Goal: Information Seeking & Learning: Check status

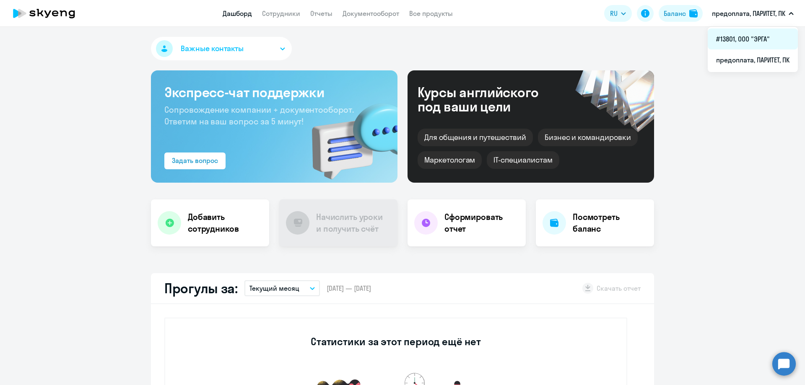
click at [733, 36] on li "#13801, ООО "ЭРГА"" at bounding box center [753, 39] width 90 height 21
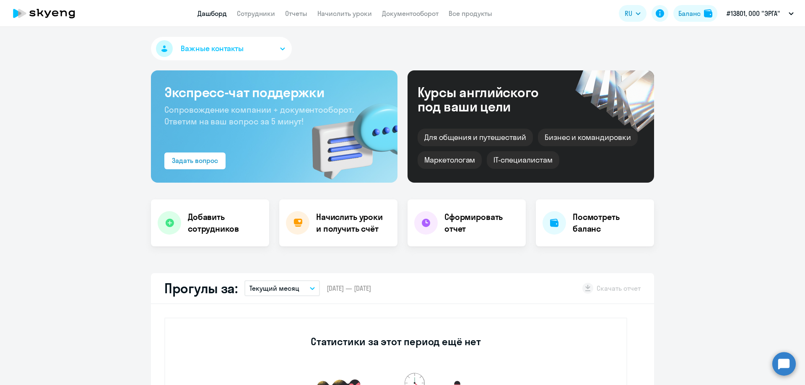
select select "30"
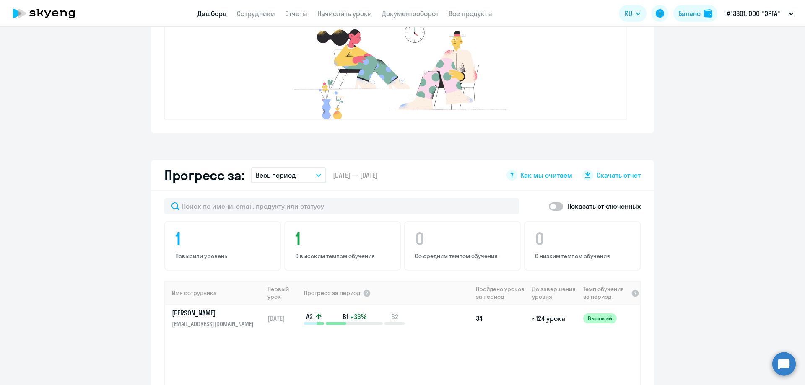
scroll to position [335, 0]
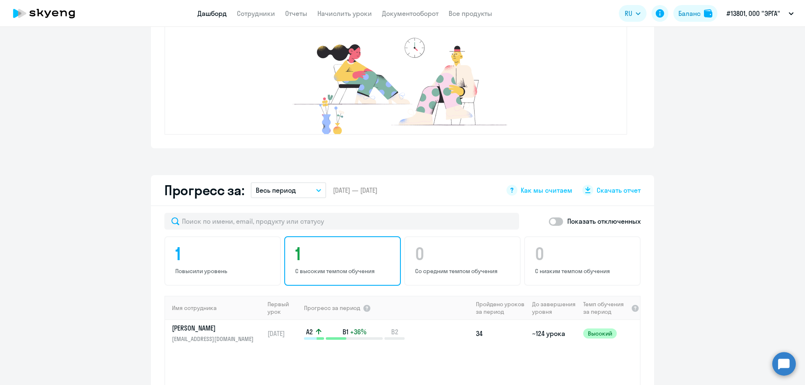
click at [327, 262] on h4 "1" at bounding box center [343, 254] width 97 height 20
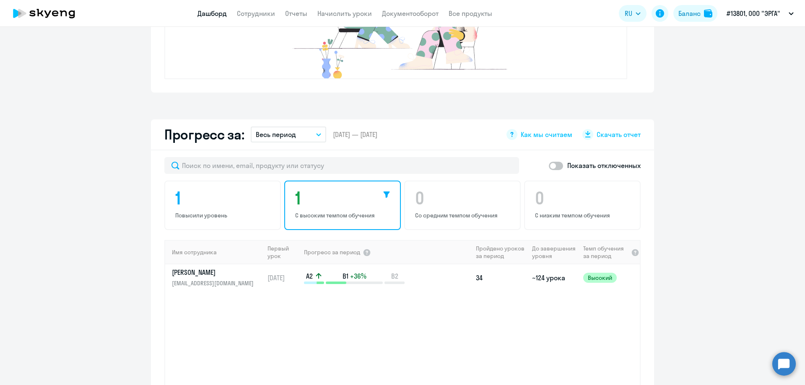
scroll to position [447, 0]
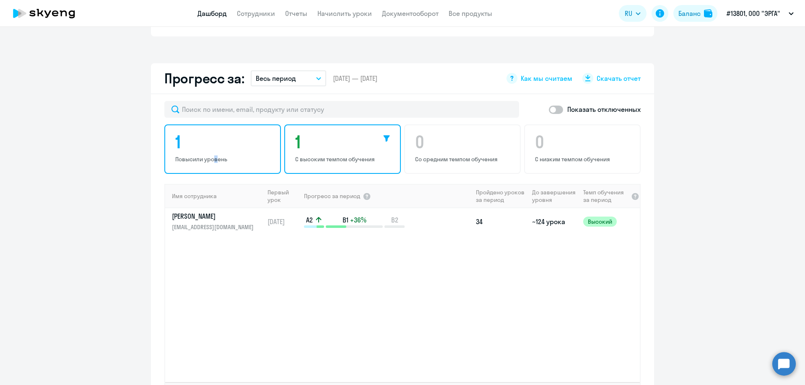
click at [214, 159] on p "Повысили уровень" at bounding box center [223, 160] width 97 height 8
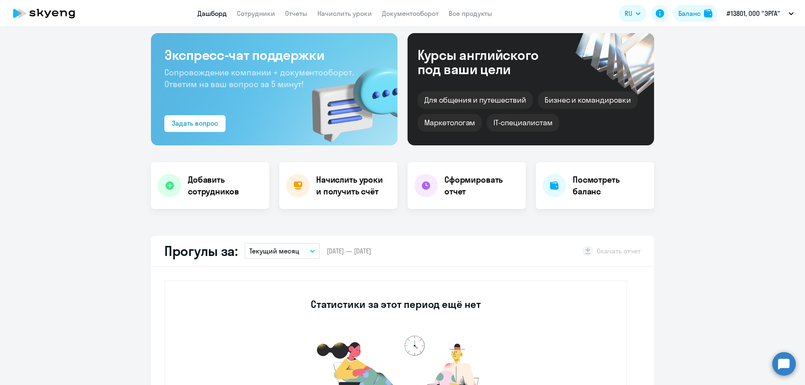
scroll to position [0, 0]
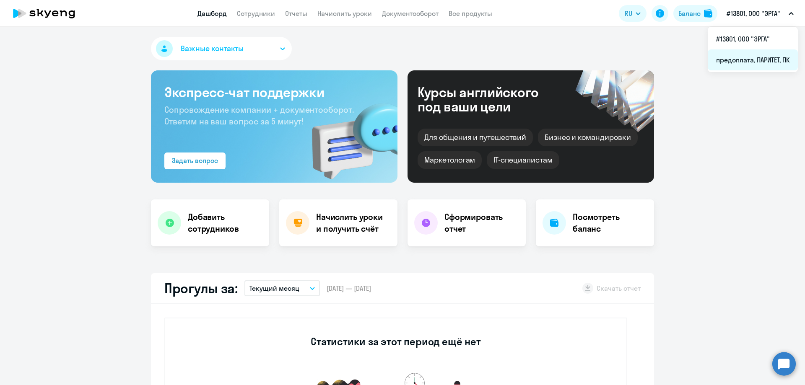
click at [739, 63] on li "предоплата, ПАРИТЕТ, ПК" at bounding box center [753, 59] width 90 height 21
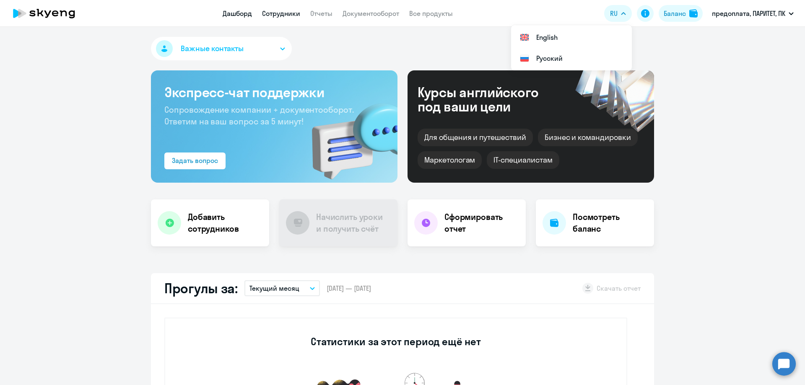
click at [282, 17] on link "Сотрудники" at bounding box center [281, 13] width 38 height 8
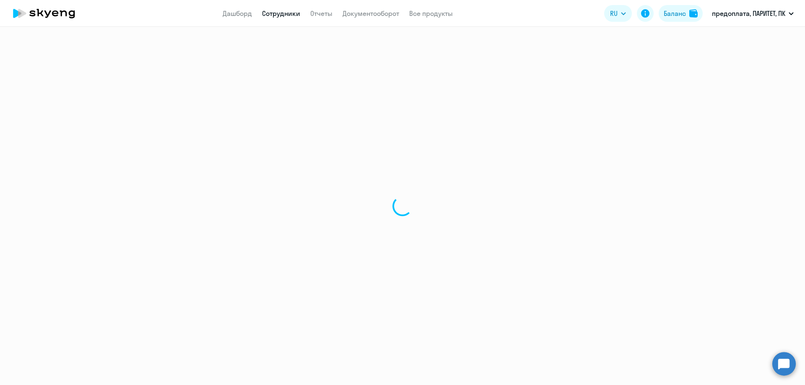
select select "30"
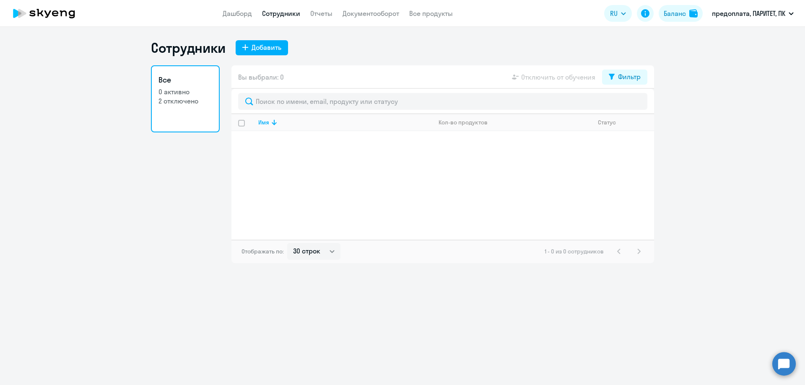
click at [183, 101] on p "2 отключено" at bounding box center [185, 100] width 54 height 9
click at [190, 98] on p "2 отключено" at bounding box center [185, 100] width 54 height 9
click at [165, 79] on h3 "Все" at bounding box center [185, 80] width 54 height 11
click at [319, 16] on link "Отчеты" at bounding box center [321, 13] width 22 height 8
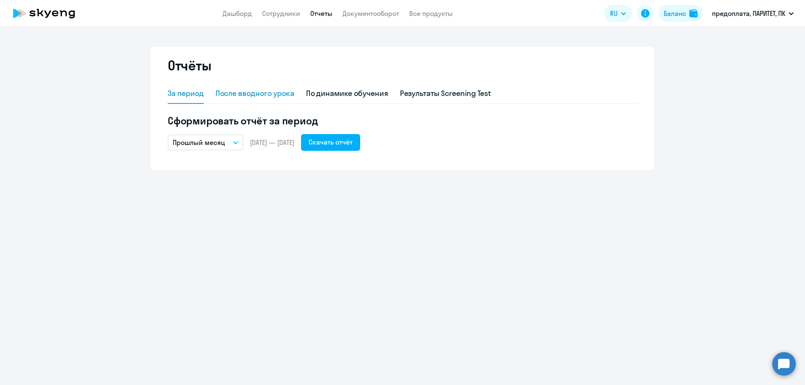
click at [247, 94] on div "После вводного урока" at bounding box center [255, 93] width 79 height 11
select select "10"
